Goal: Information Seeking & Learning: Find specific fact

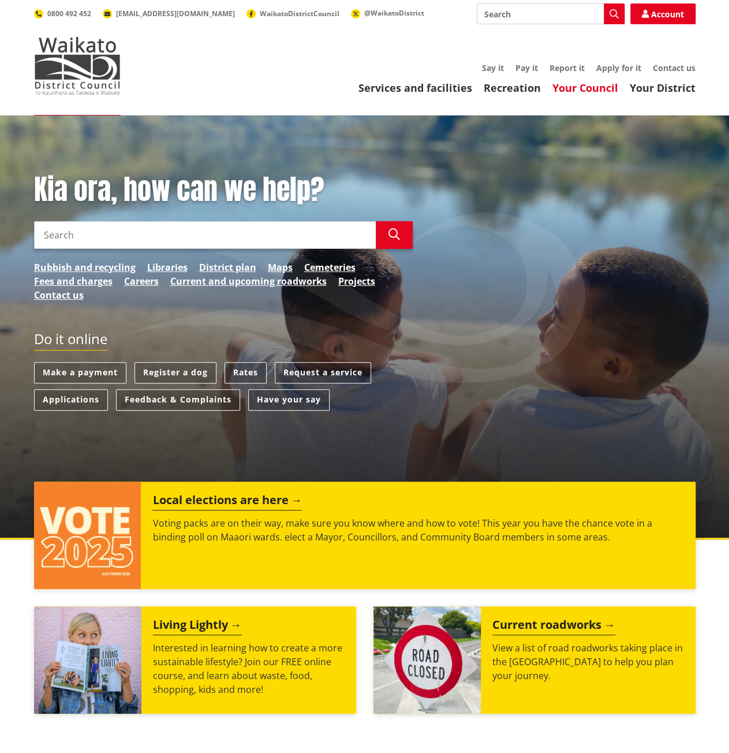
click at [585, 92] on link "Your Council" at bounding box center [586, 88] width 66 height 14
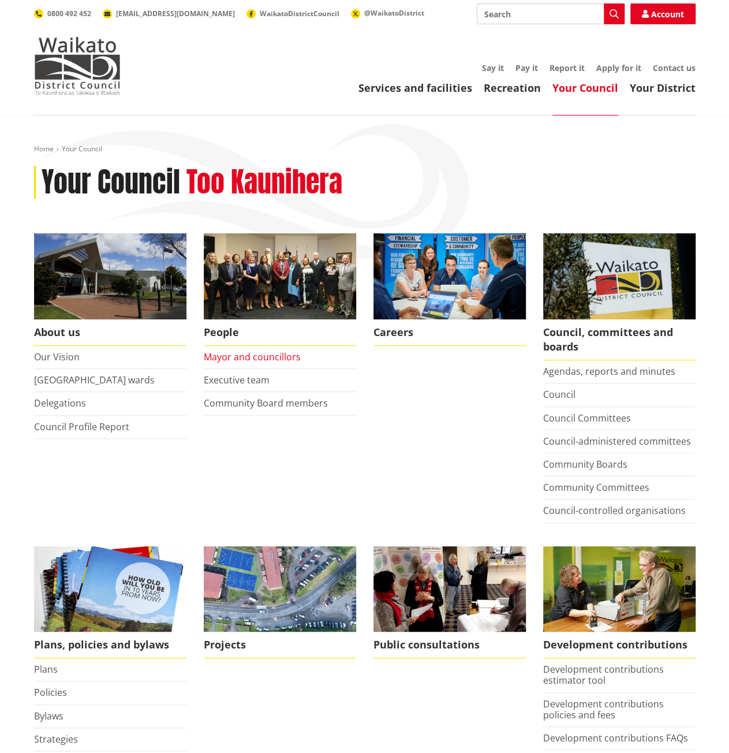
click at [274, 356] on link "Mayor and councillors" at bounding box center [252, 356] width 97 height 13
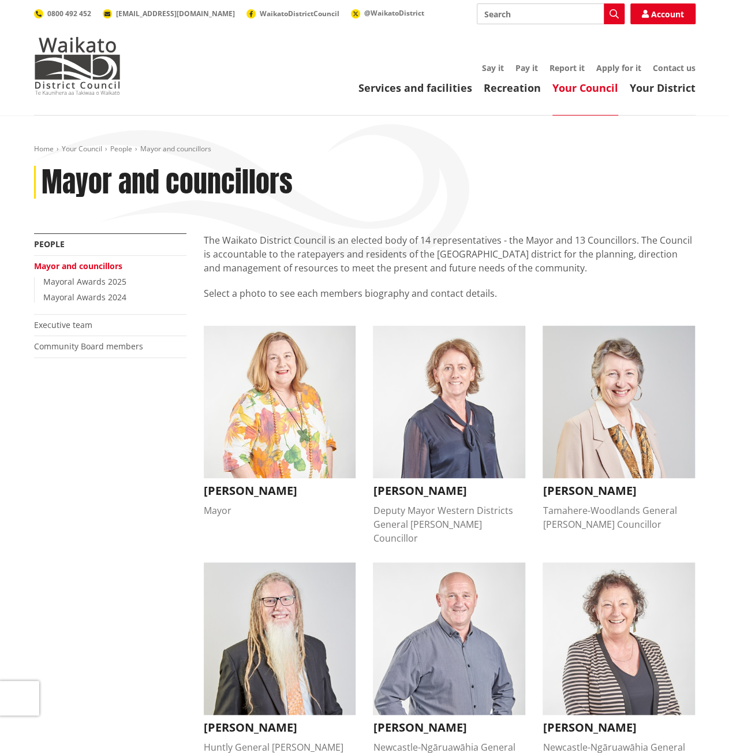
click at [337, 247] on p "The Waikato District Council is an elected body of 14 representatives - the May…" at bounding box center [450, 254] width 492 height 42
click at [357, 265] on p "The Waikato District Council is an elected body of 14 representatives - the May…" at bounding box center [450, 254] width 492 height 42
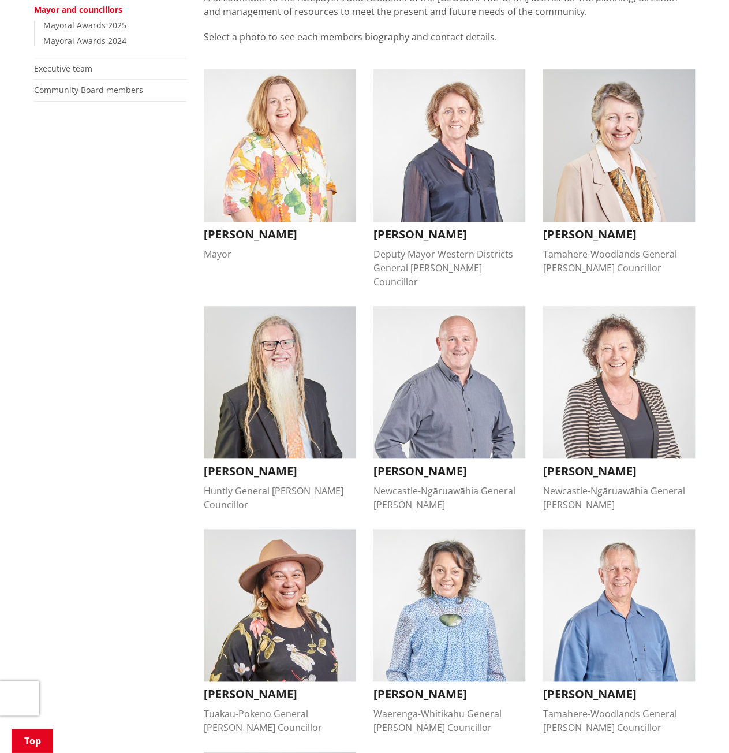
scroll to position [231, 0]
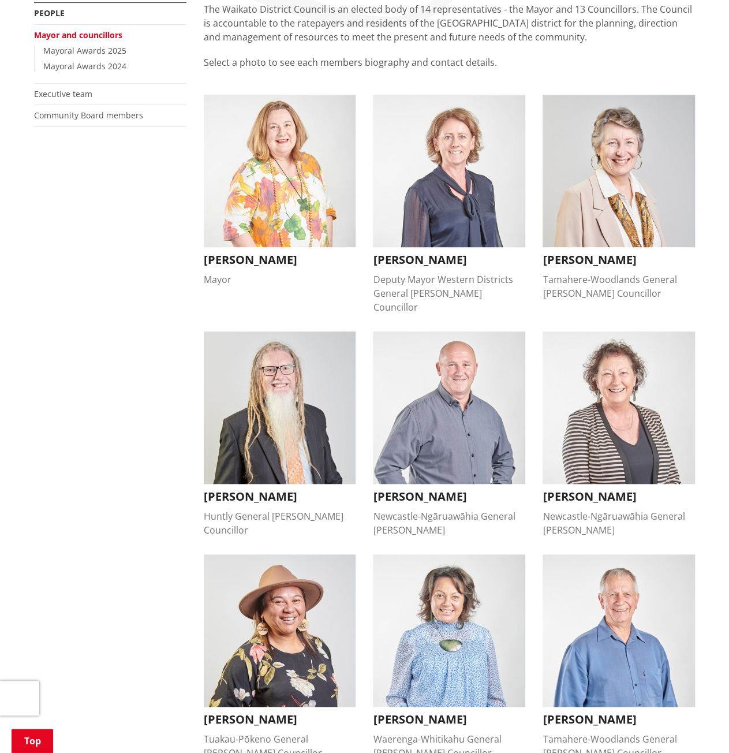
click at [155, 218] on div "More from this section People Mayor and councillors Mayoral Awards 2025 Mayoral…" at bounding box center [364, 686] width 679 height 1368
click at [260, 204] on img "button" at bounding box center [280, 171] width 152 height 152
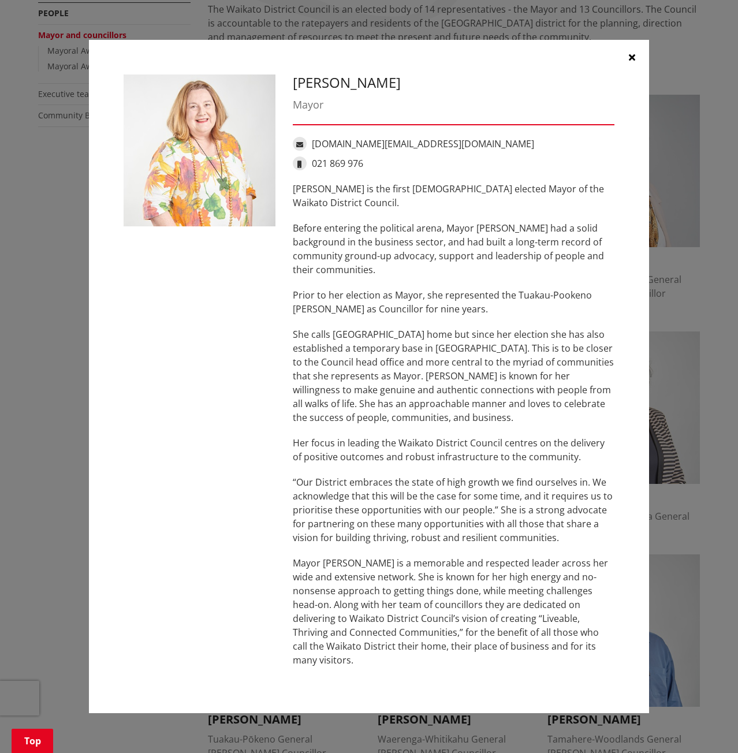
click at [375, 147] on link "jacqui.church@waidc.govt.nz" at bounding box center [423, 143] width 222 height 13
click at [239, 368] on div "Jacqui Church Mayor jacqui.church@waidc.govt.nz 021 869 976 Jacqui Church is th…" at bounding box center [369, 376] width 508 height 604
drag, startPoint x: 451, startPoint y: 150, endPoint x: 311, endPoint y: 154, distance: 140.3
click at [311, 151] on div "jacqui.church@waidc.govt.nz" at bounding box center [454, 144] width 322 height 14
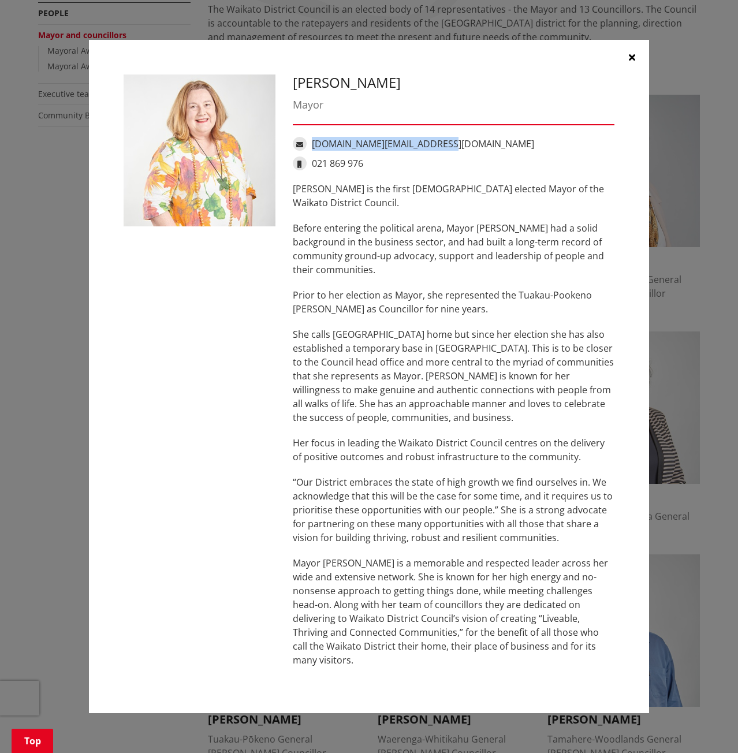
copy link "jacqui.church@waidc.govt.nz"
click at [640, 62] on button "button" at bounding box center [631, 57] width 35 height 35
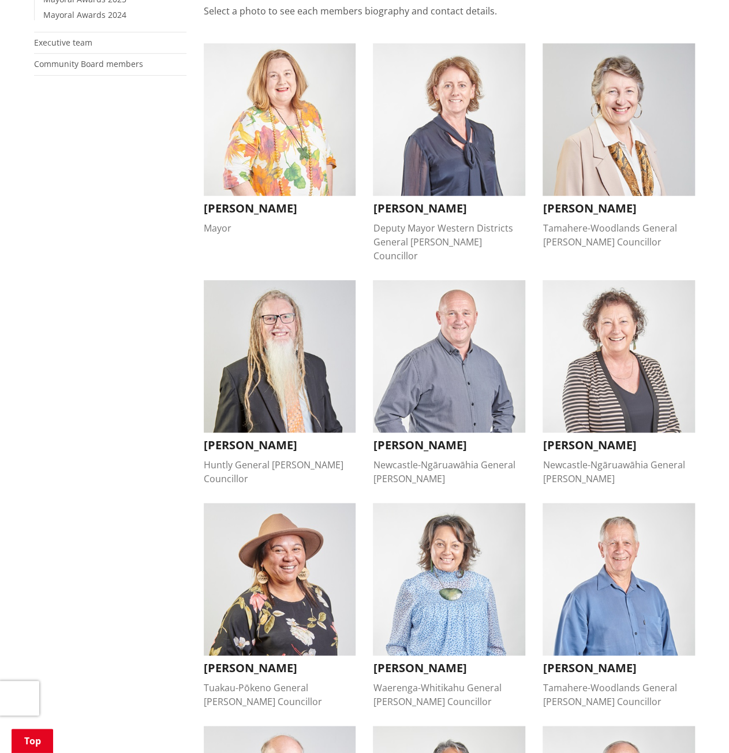
scroll to position [346, 0]
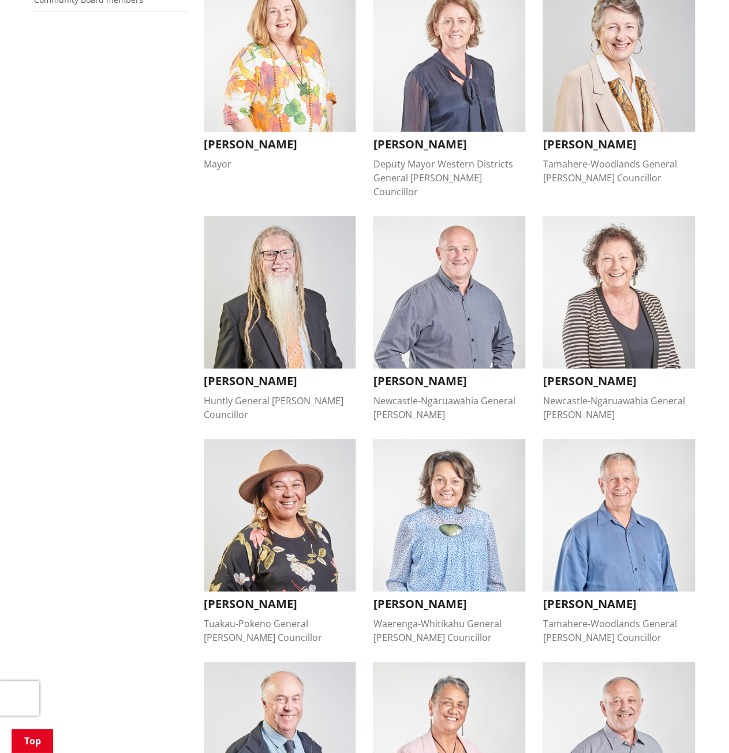
click at [421, 294] on img "button" at bounding box center [449, 292] width 152 height 152
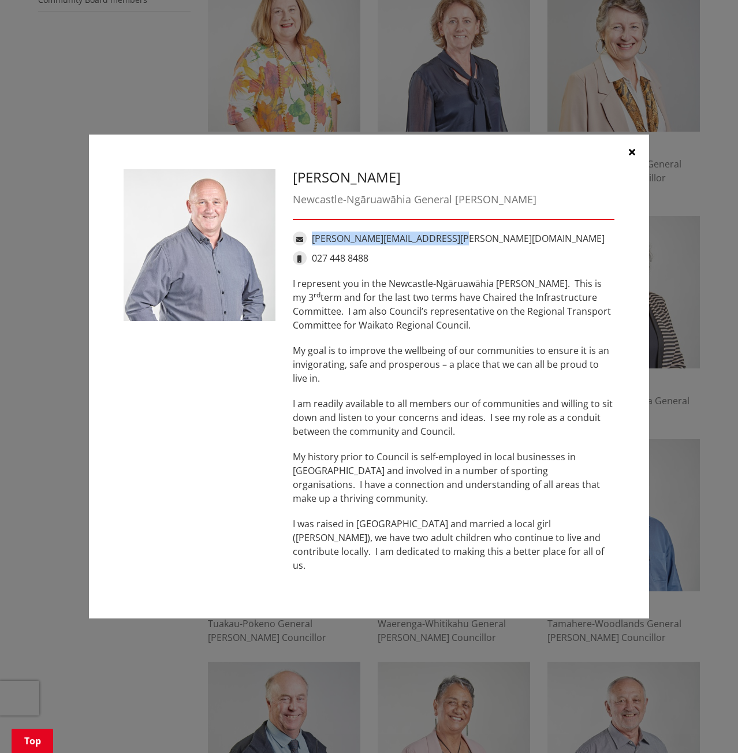
drag, startPoint x: 447, startPoint y: 247, endPoint x: 313, endPoint y: 249, distance: 134.0
click at [313, 245] on div "eugene.patterson@waidc.govt.nz" at bounding box center [454, 239] width 322 height 14
copy link "eugene.patterson@waidc.govt.nz"
click at [109, 81] on div "Eugene Patterson Newcastle-Ngāruawāhia General Ward eugene.patterson@waidc.govt…" at bounding box center [369, 376] width 738 height 753
click at [261, 61] on div "Eugene Patterson Newcastle-Ngāruawāhia General Ward eugene.patterson@waidc.govt…" at bounding box center [369, 376] width 738 height 753
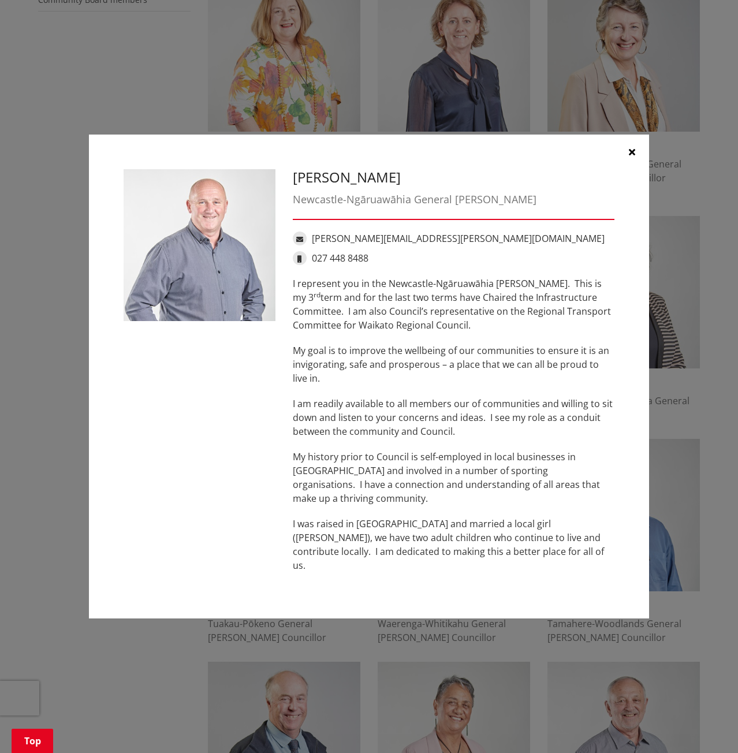
click at [633, 156] on icon "button" at bounding box center [632, 151] width 6 height 9
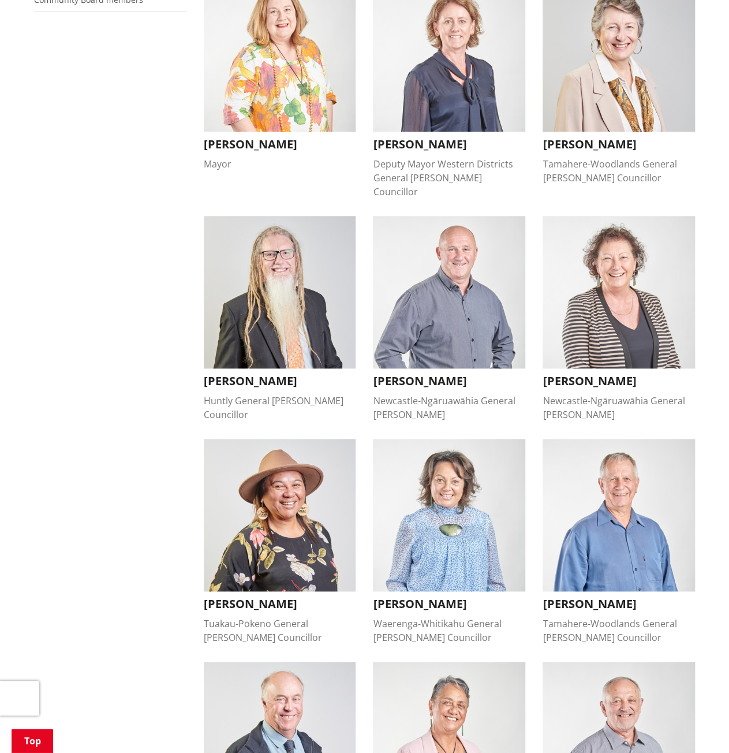
click at [350, 78] on img "button" at bounding box center [280, 55] width 152 height 152
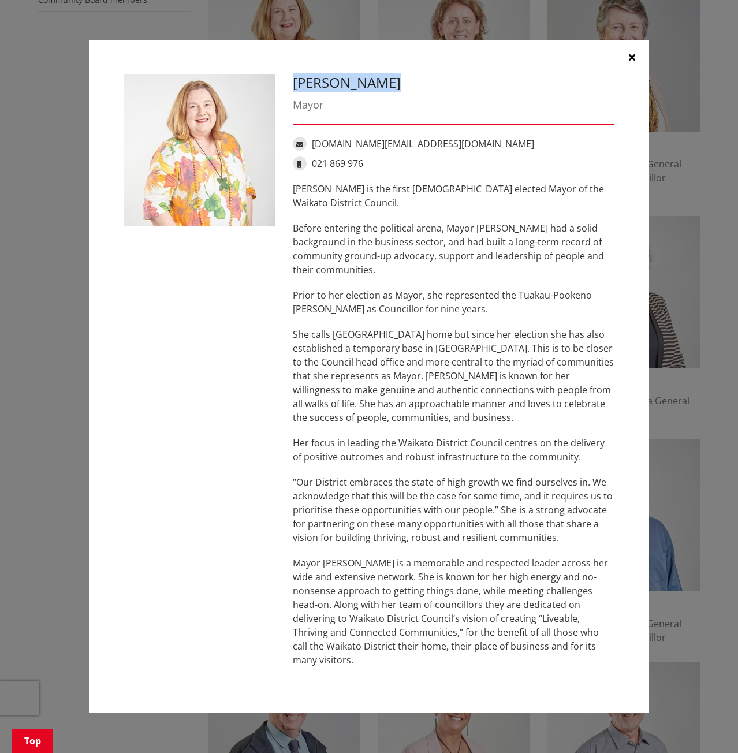
drag, startPoint x: 389, startPoint y: 88, endPoint x: 293, endPoint y: 92, distance: 95.9
click at [293, 91] on h3 "Jacqui Church" at bounding box center [454, 82] width 322 height 17
copy h3 "Jacqui Church"
click at [629, 62] on icon "button" at bounding box center [632, 57] width 6 height 9
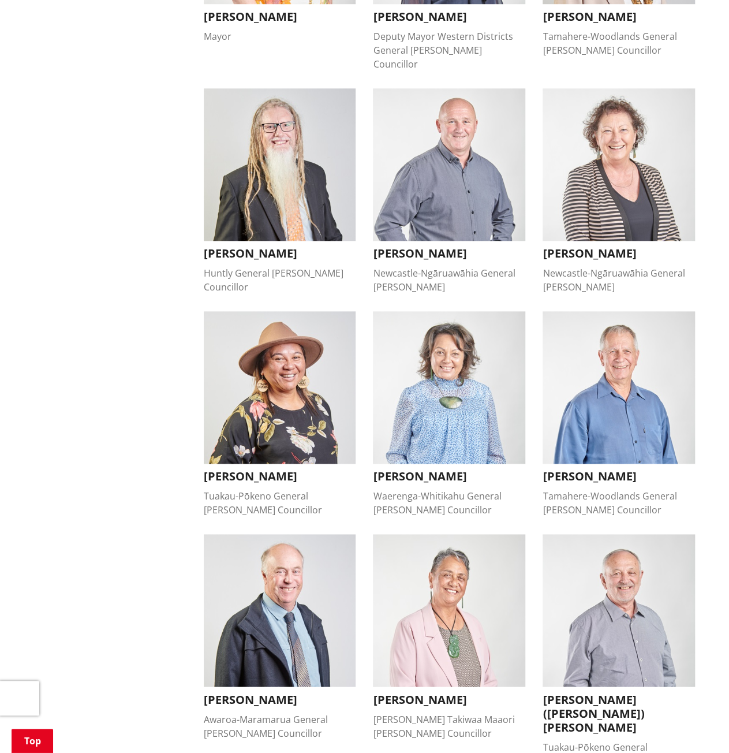
scroll to position [635, 0]
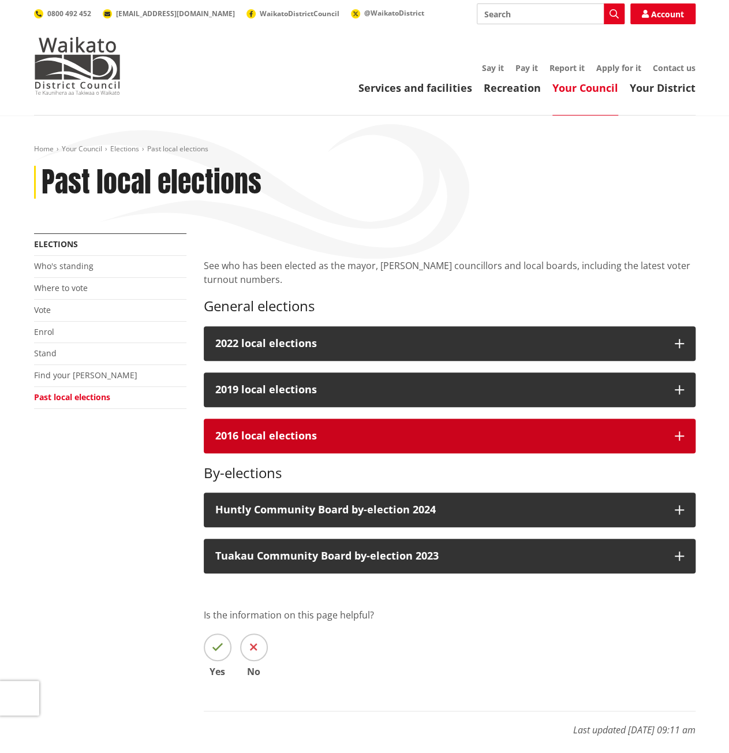
scroll to position [58, 0]
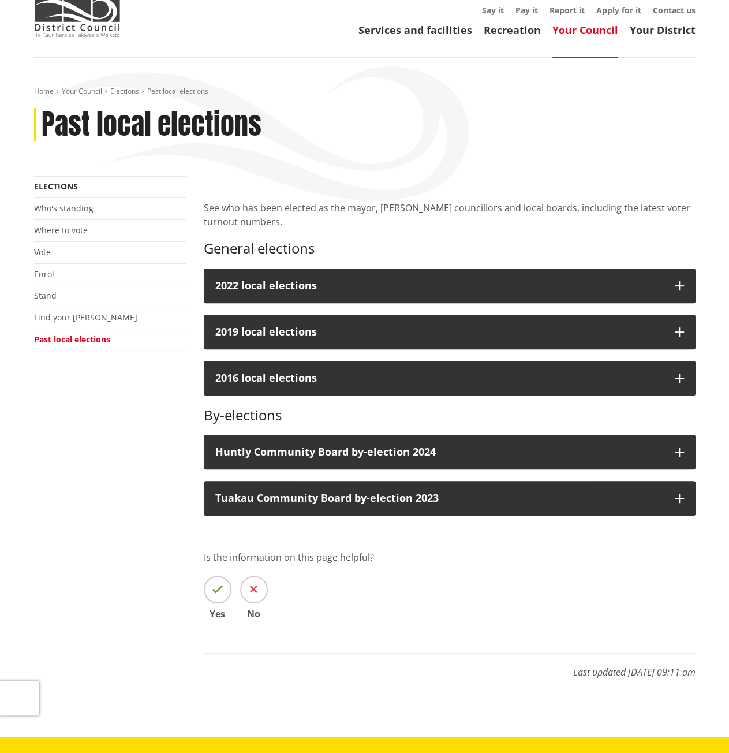
click at [374, 176] on div "Home Your Council Elections Past local elections Past local elections More from…" at bounding box center [364, 389] width 679 height 604
click at [371, 205] on p "See who has been elected as the mayor, ward councillors and local boards, inclu…" at bounding box center [450, 215] width 492 height 28
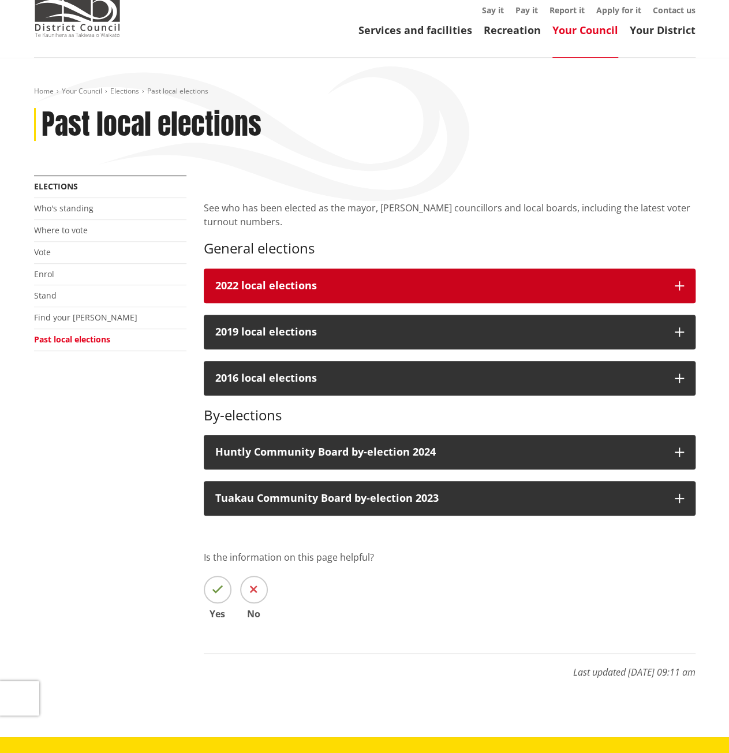
click at [432, 296] on button "2022 local elections" at bounding box center [450, 285] width 492 height 35
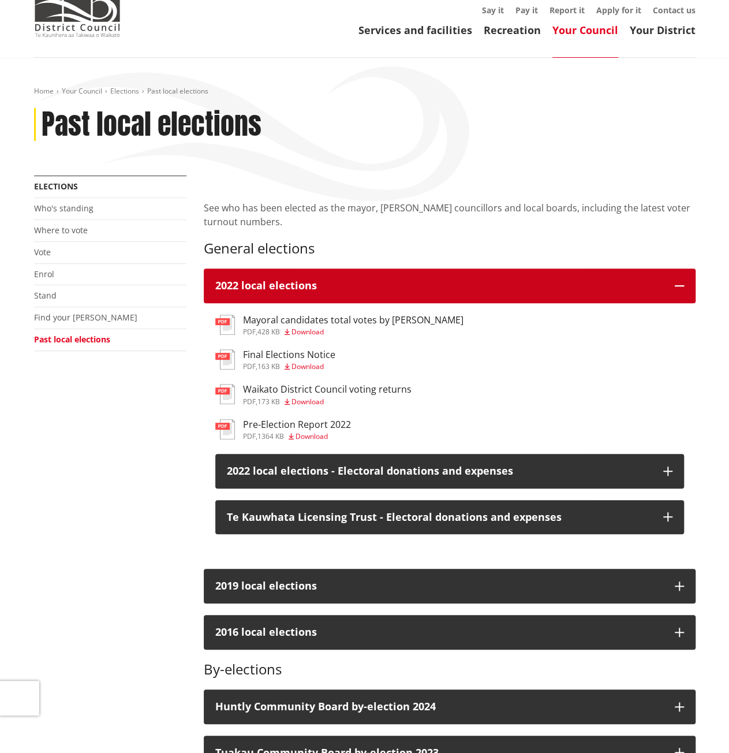
click at [432, 293] on button "2022 local elections" at bounding box center [450, 285] width 492 height 35
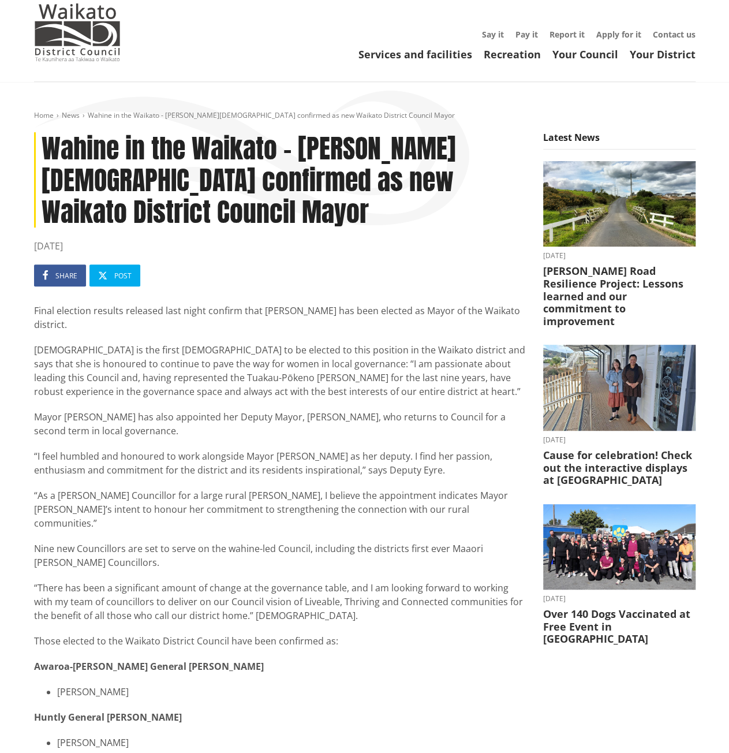
scroll to position [58, 0]
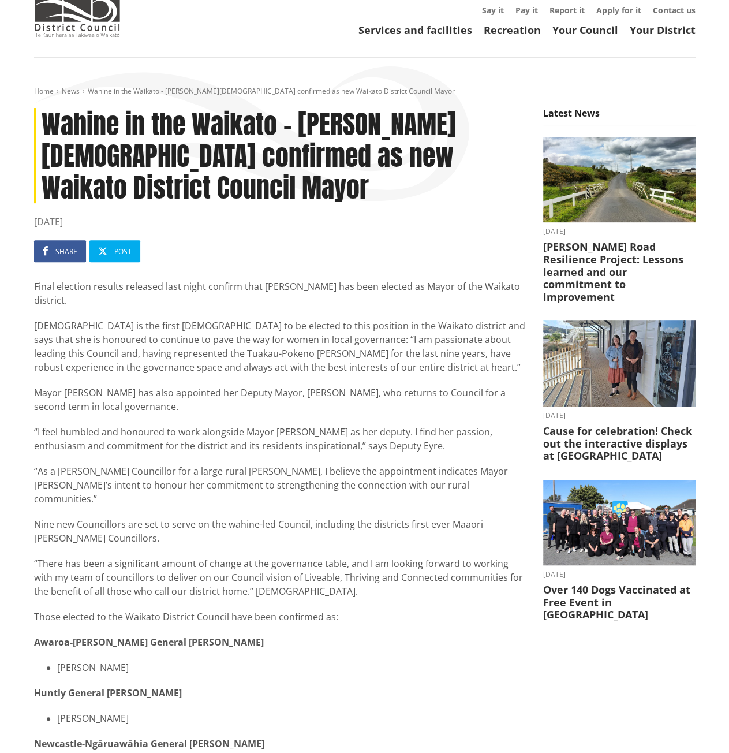
drag, startPoint x: 211, startPoint y: 303, endPoint x: 372, endPoint y: 588, distance: 327.3
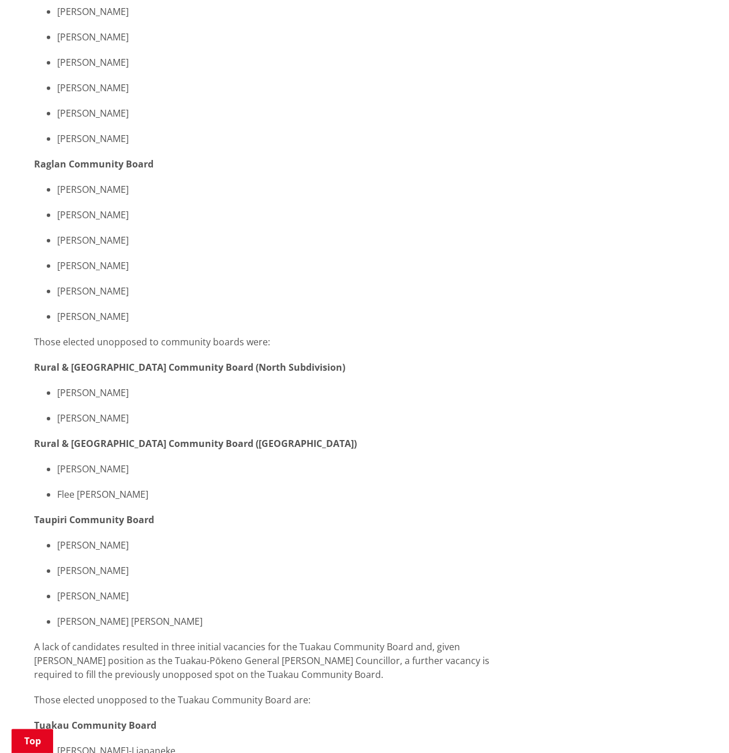
scroll to position [1847, 0]
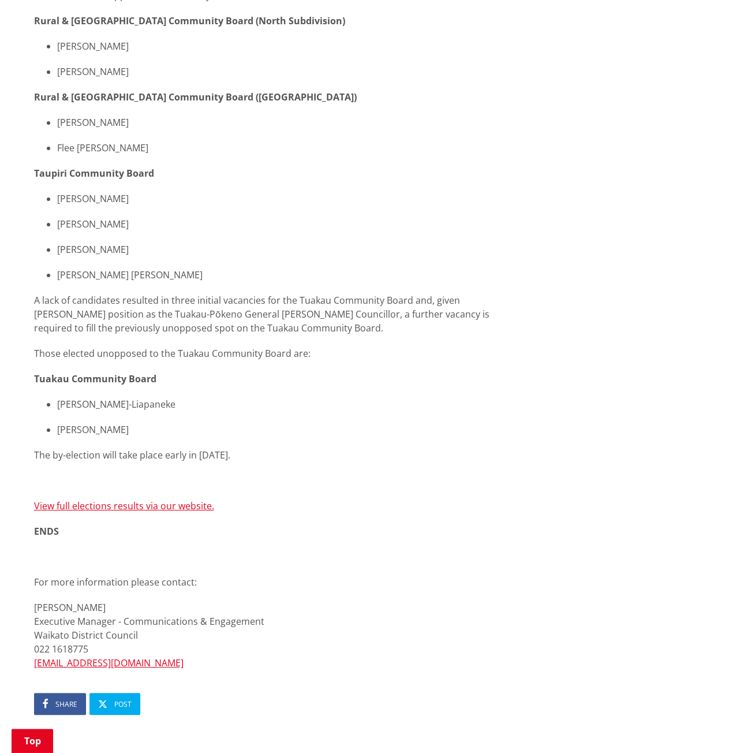
click at [349, 355] on div "Those elected unopposed to the Tuakau Community Board are: Tuakau Community Boa…" at bounding box center [280, 391] width 492 height 90
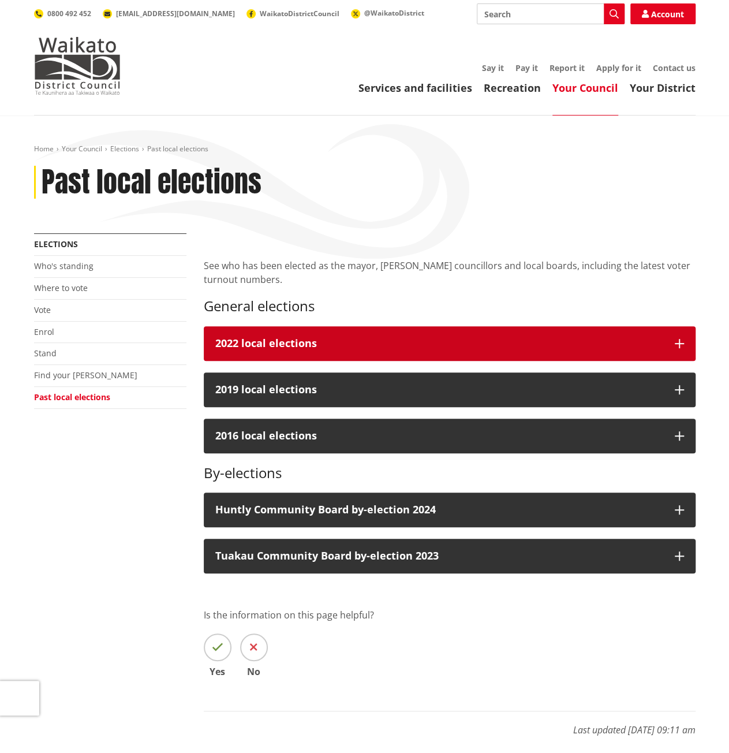
click at [256, 346] on div "2022 local elections" at bounding box center [439, 344] width 448 height 12
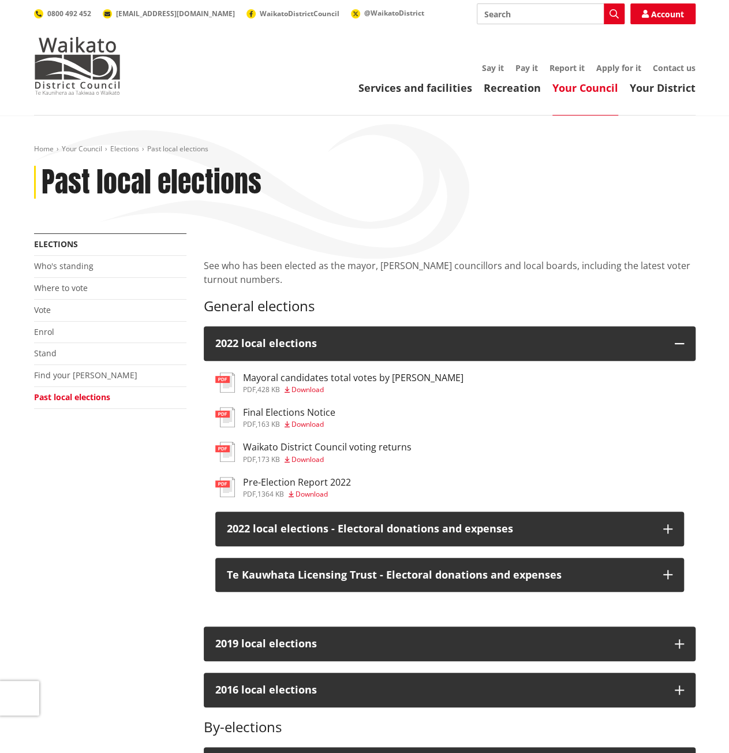
click at [301, 423] on span "Download" at bounding box center [308, 424] width 32 height 10
